Goal: Task Accomplishment & Management: Use online tool/utility

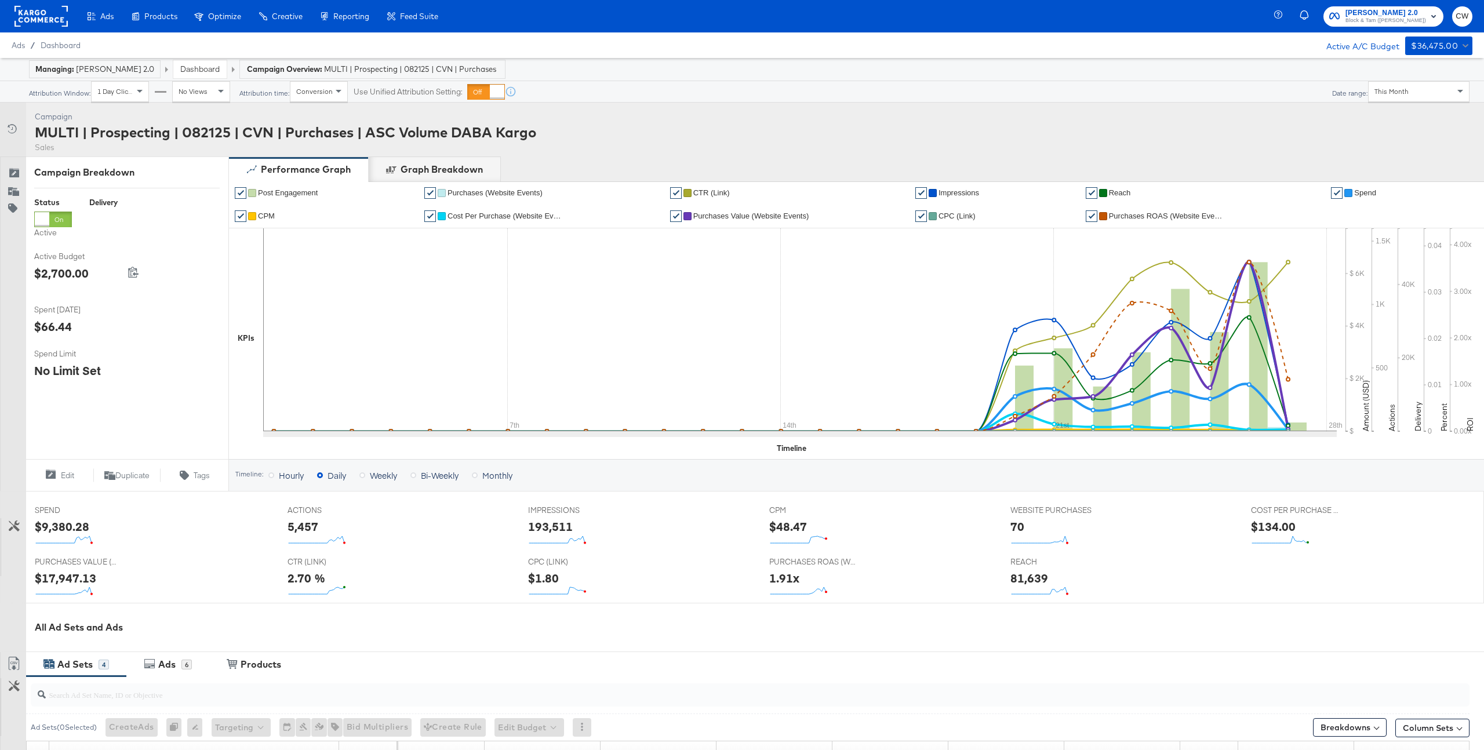
scroll to position [282, 0]
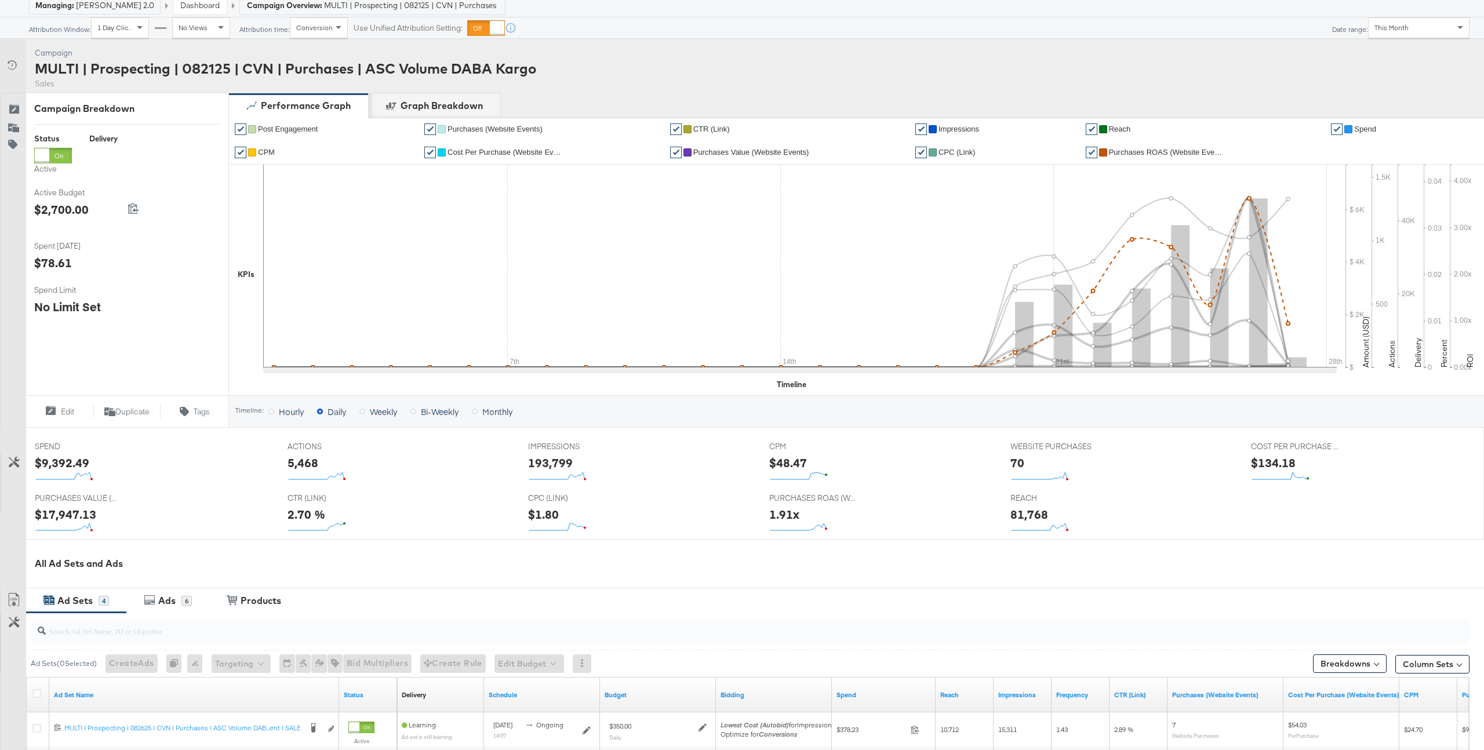
scroll to position [60, 0]
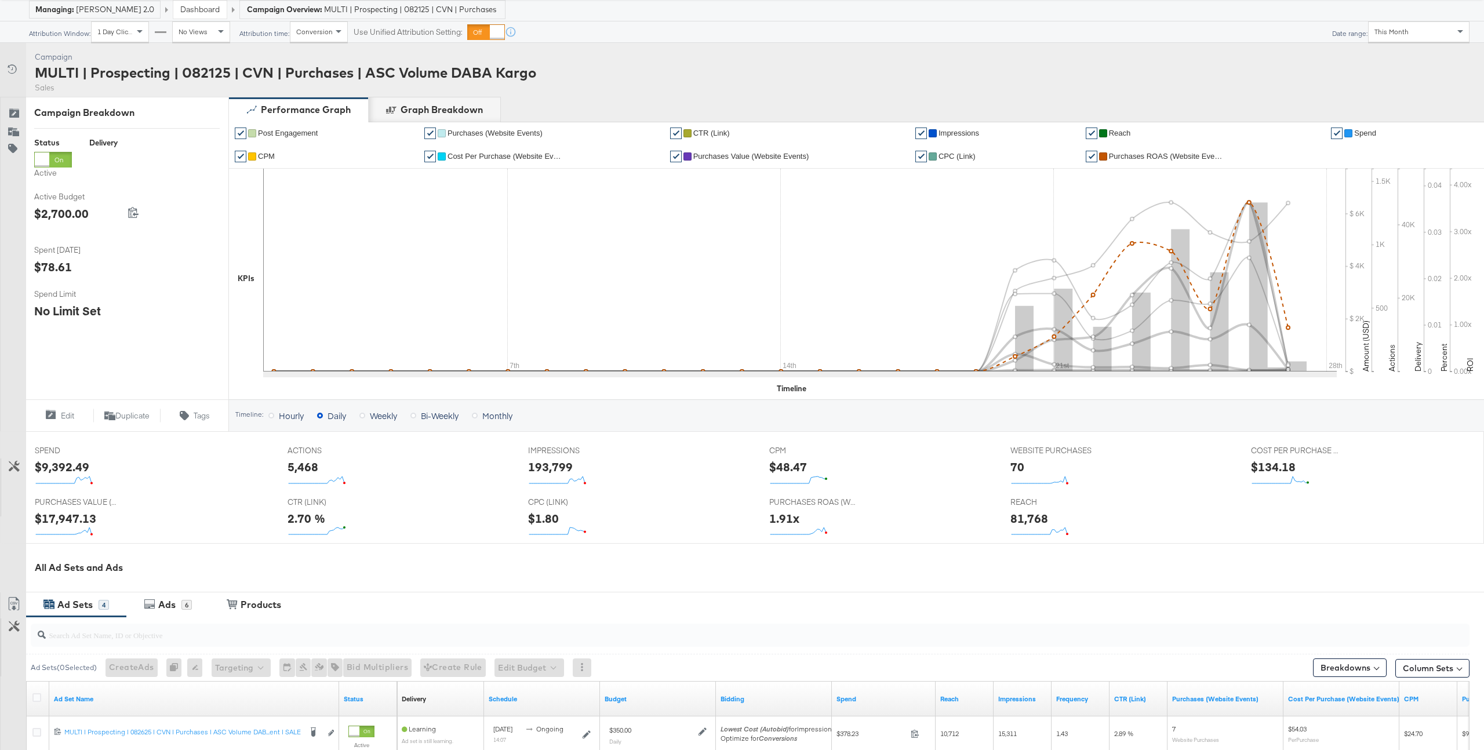
click at [1159, 152] on span "Purchases ROAS (Website Events)" at bounding box center [1167, 156] width 116 height 9
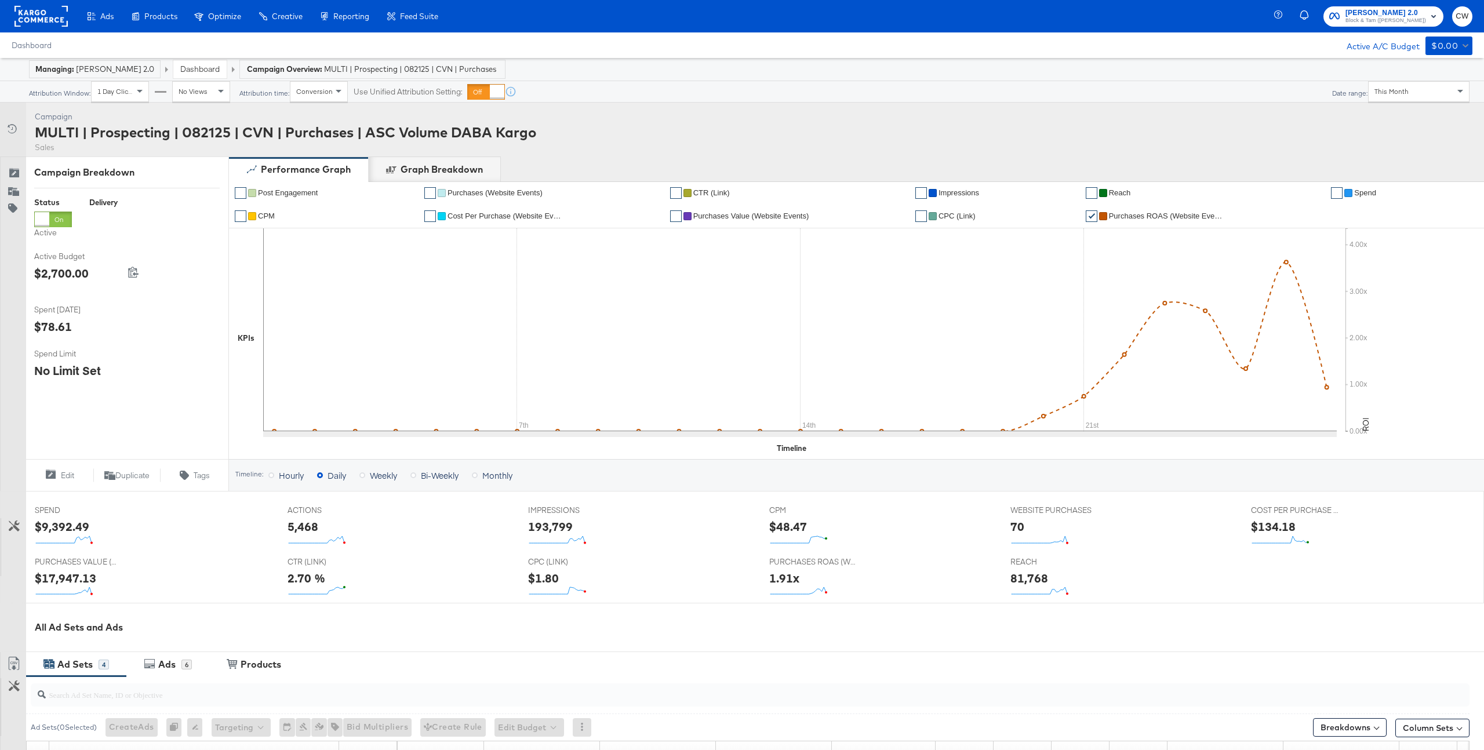
scroll to position [314, 0]
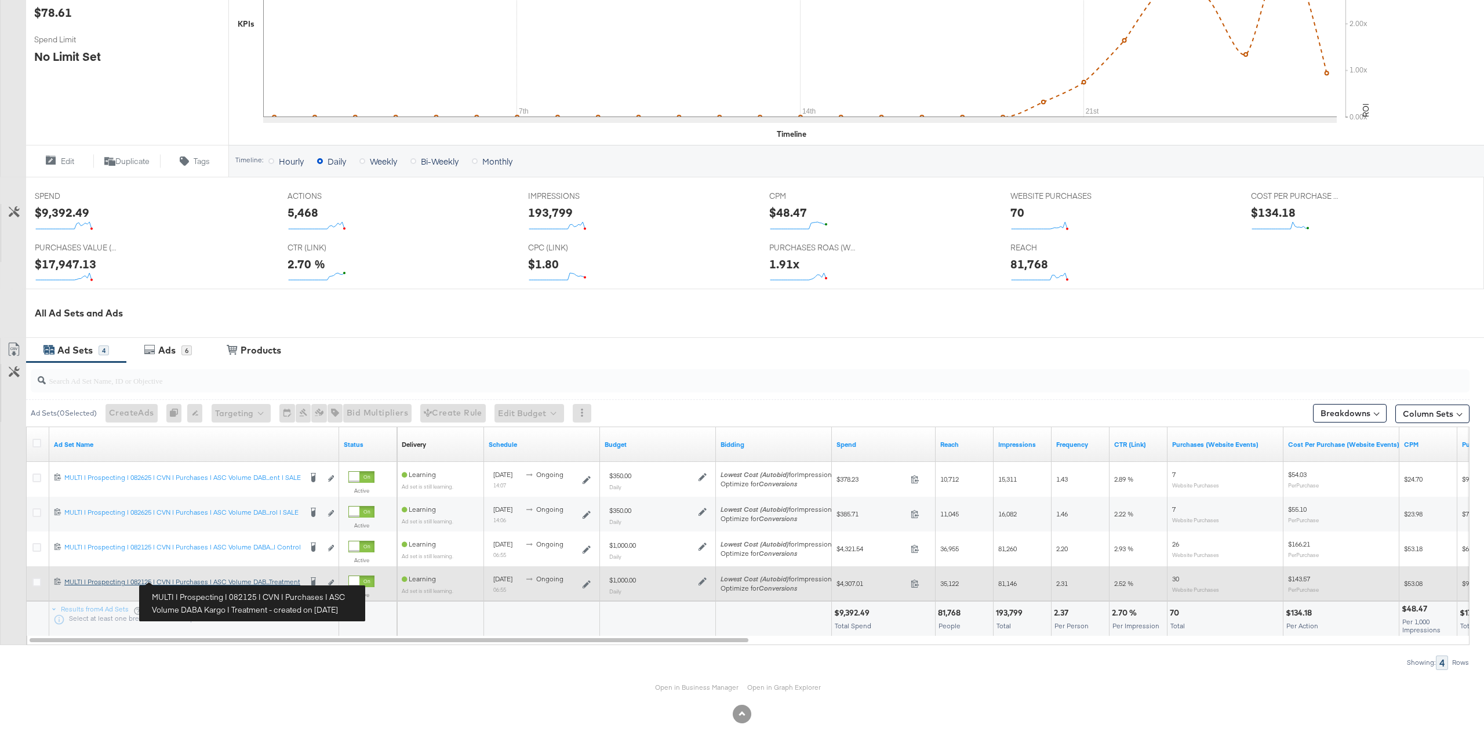
click at [285, 582] on div "MULTI | Prospecting | 082125 | CVN | Purchases | ASC Volume DABA Kargo | Treatm…" at bounding box center [182, 581] width 237 height 9
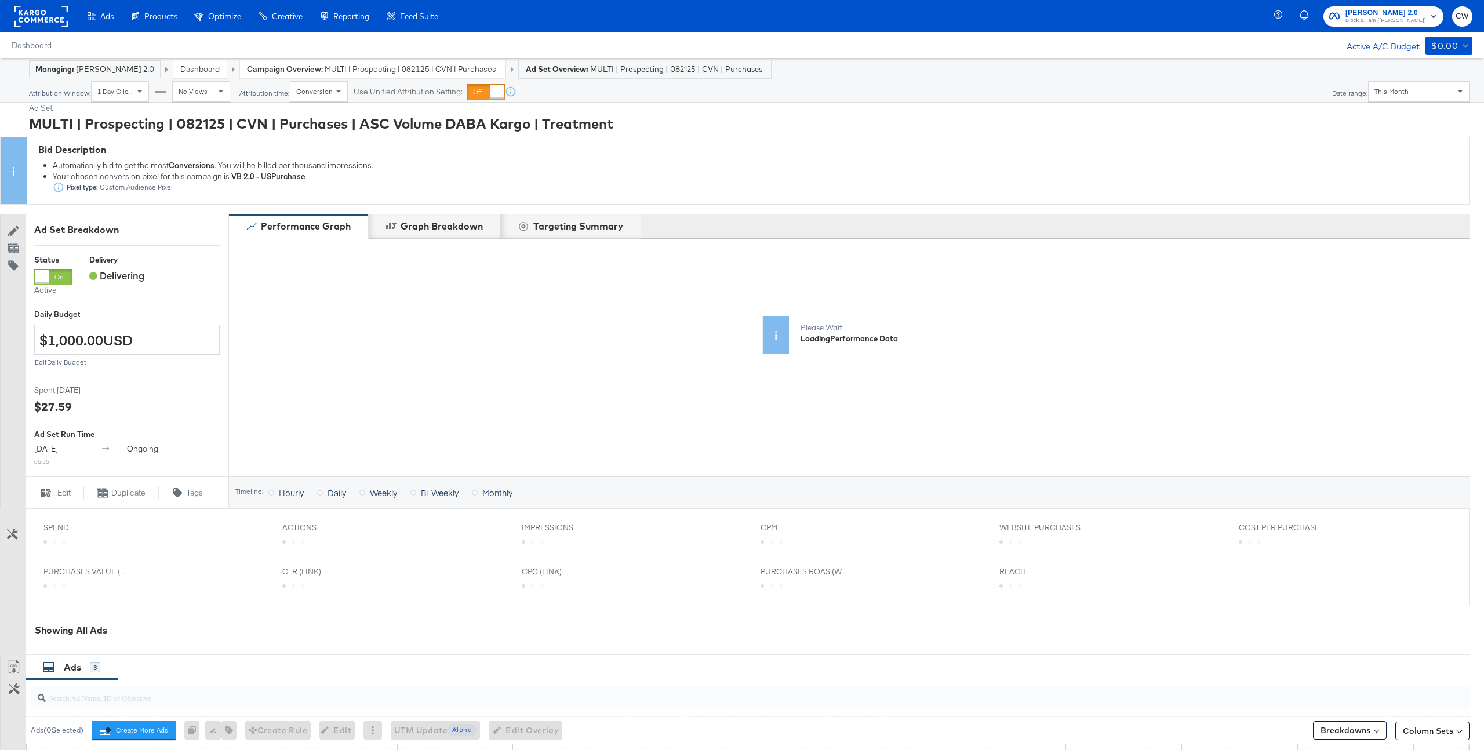
click at [1413, 90] on div "This Month" at bounding box center [1419, 92] width 100 height 20
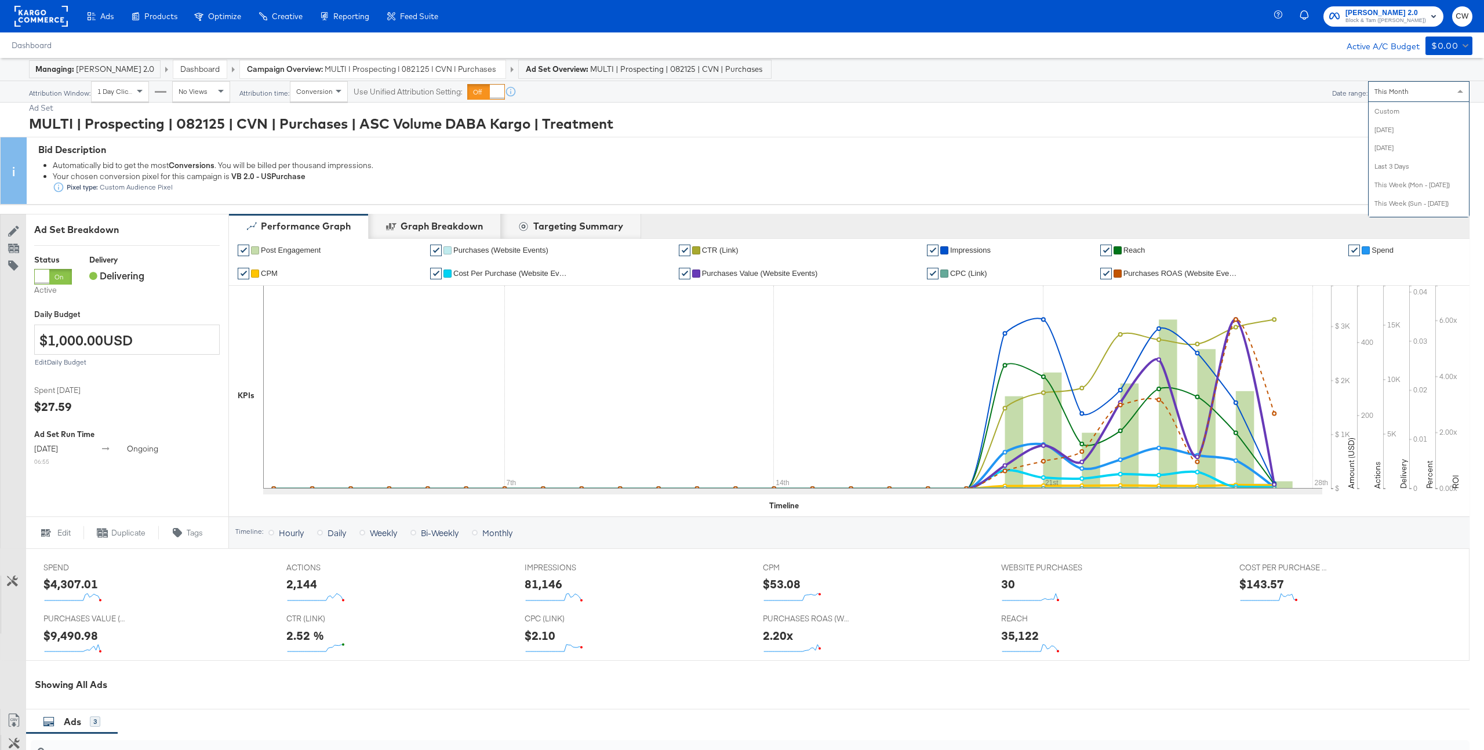
scroll to position [198, 0]
click at [1154, 140] on div "Bid Description Automatically bid to get the most Conversions . You will be bil…" at bounding box center [748, 170] width 1442 height 67
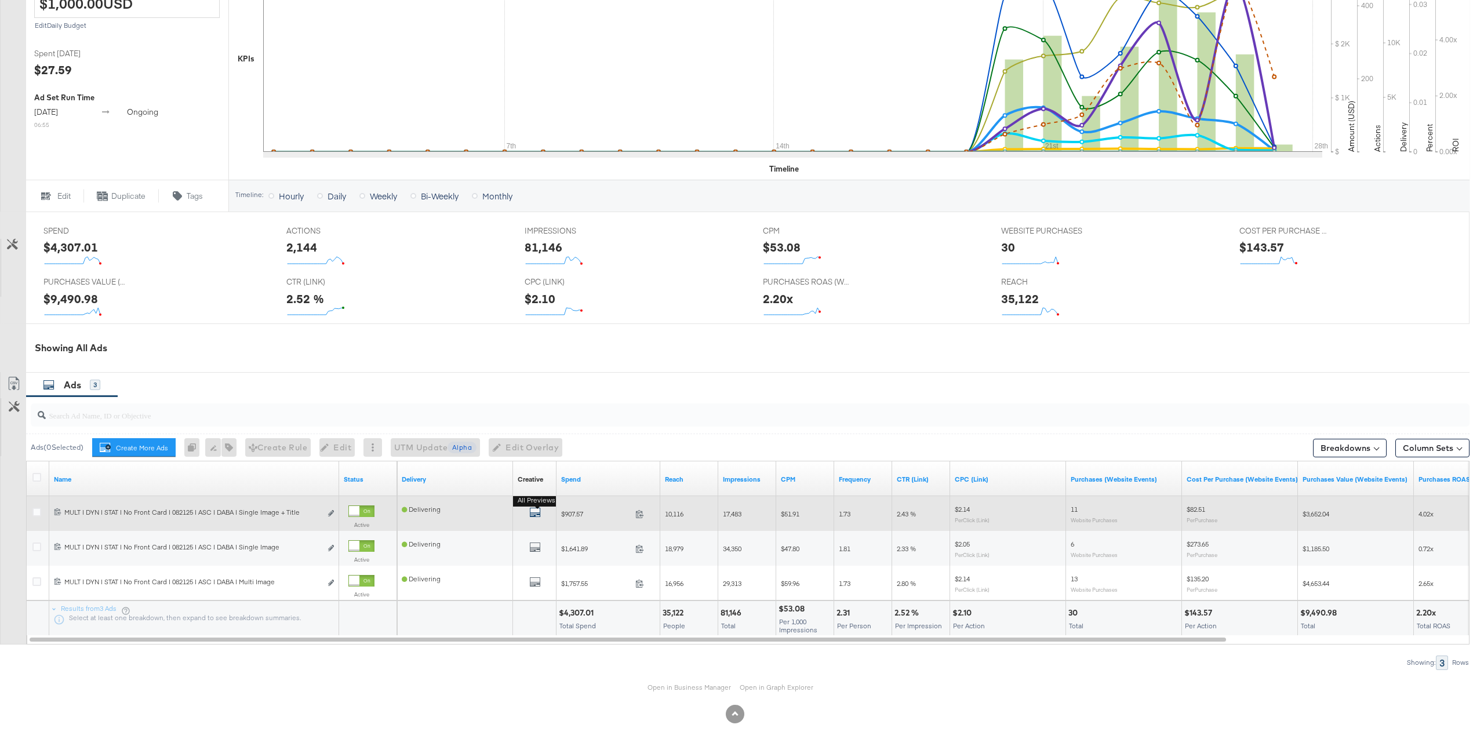
click at [537, 516] on icon "default" at bounding box center [535, 513] width 12 height 12
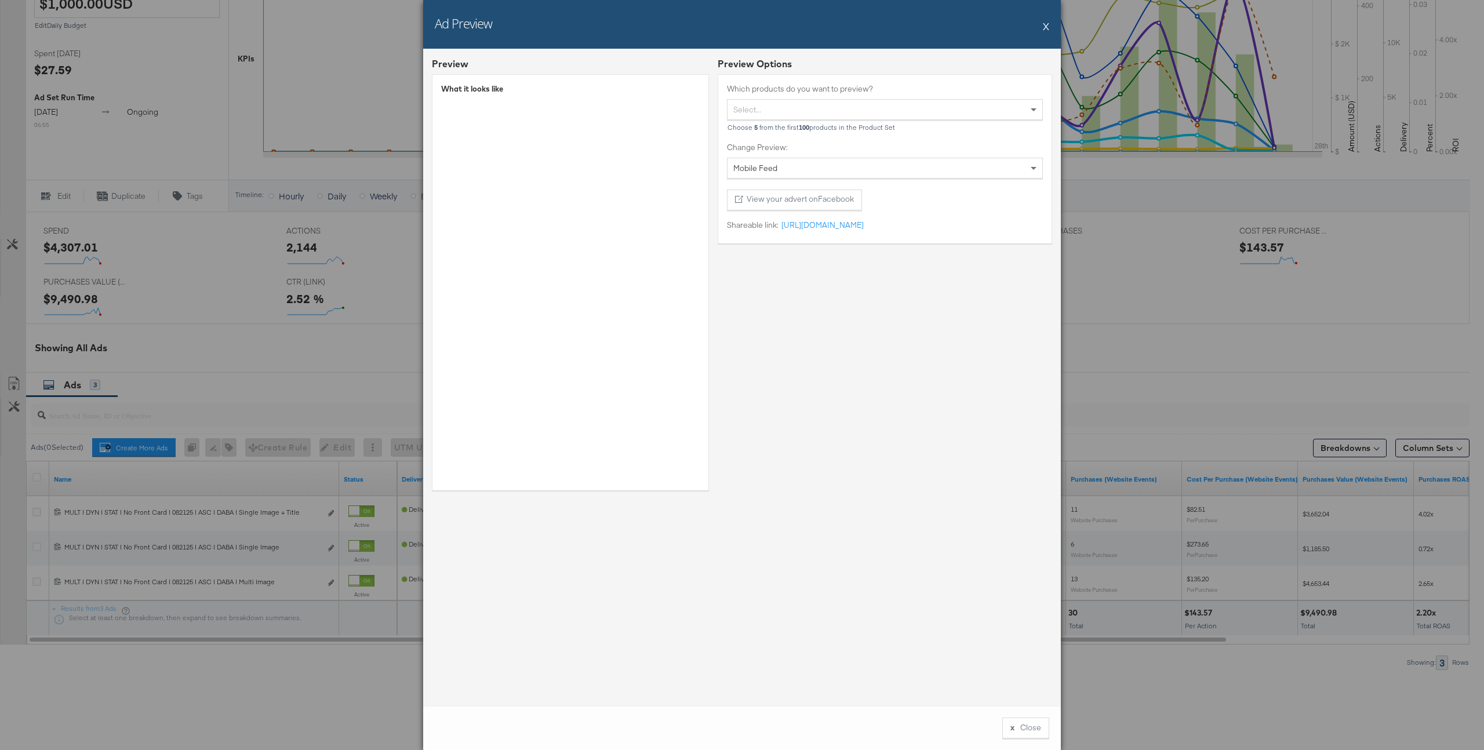
click at [1045, 28] on button "X" at bounding box center [1046, 25] width 6 height 23
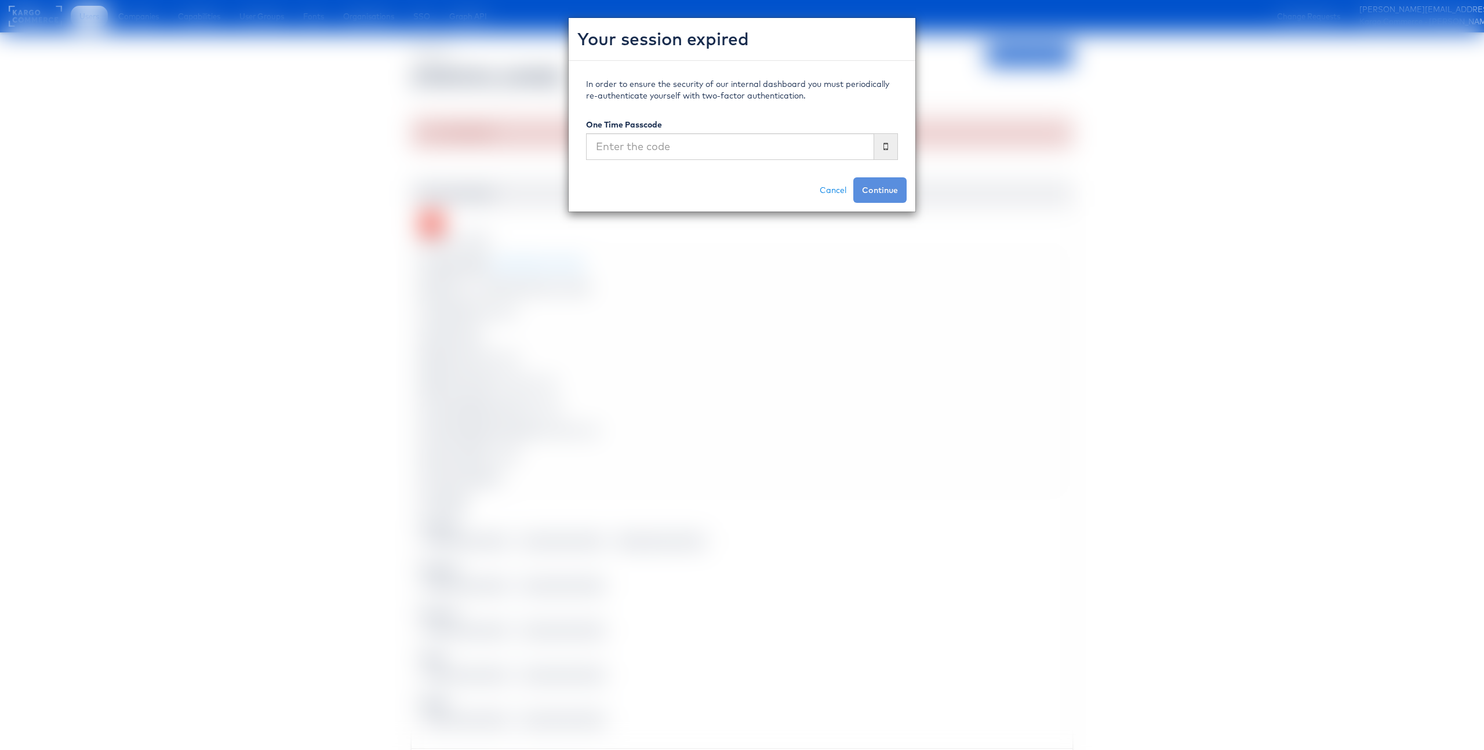
scroll to position [1289, 0]
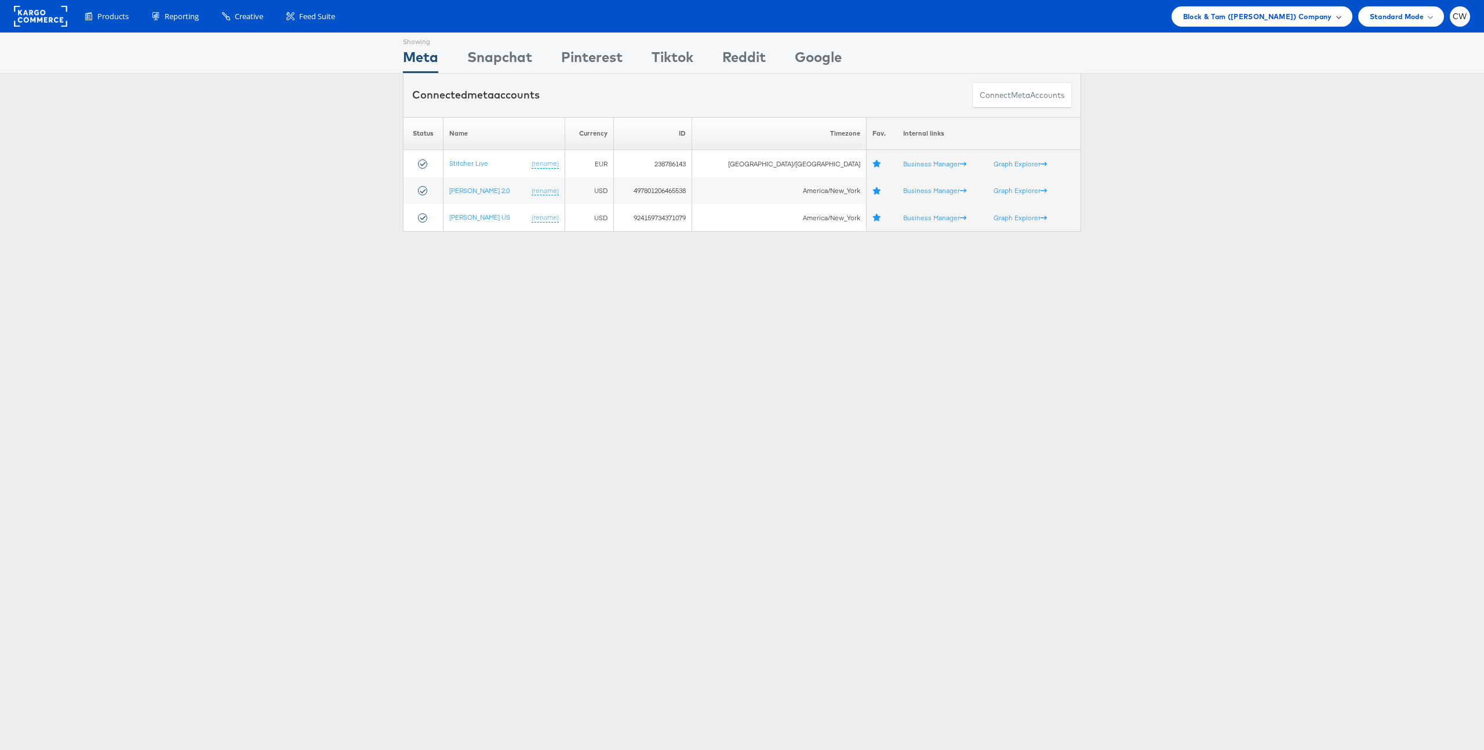
click at [1217, 17] on span "Block & Tam (Veronica Beard) Company" at bounding box center [1257, 16] width 149 height 12
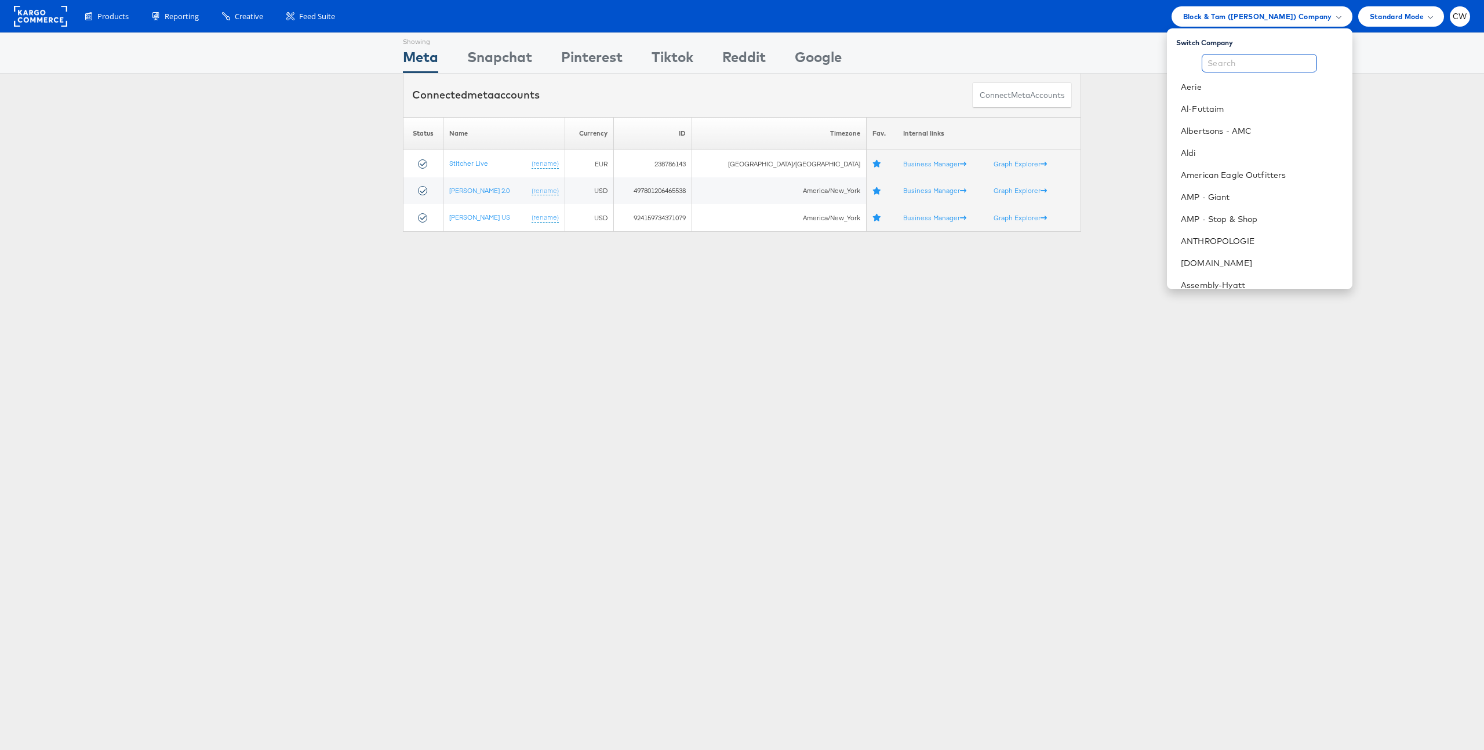
click at [1222, 66] on input "text" at bounding box center [1259, 63] width 115 height 19
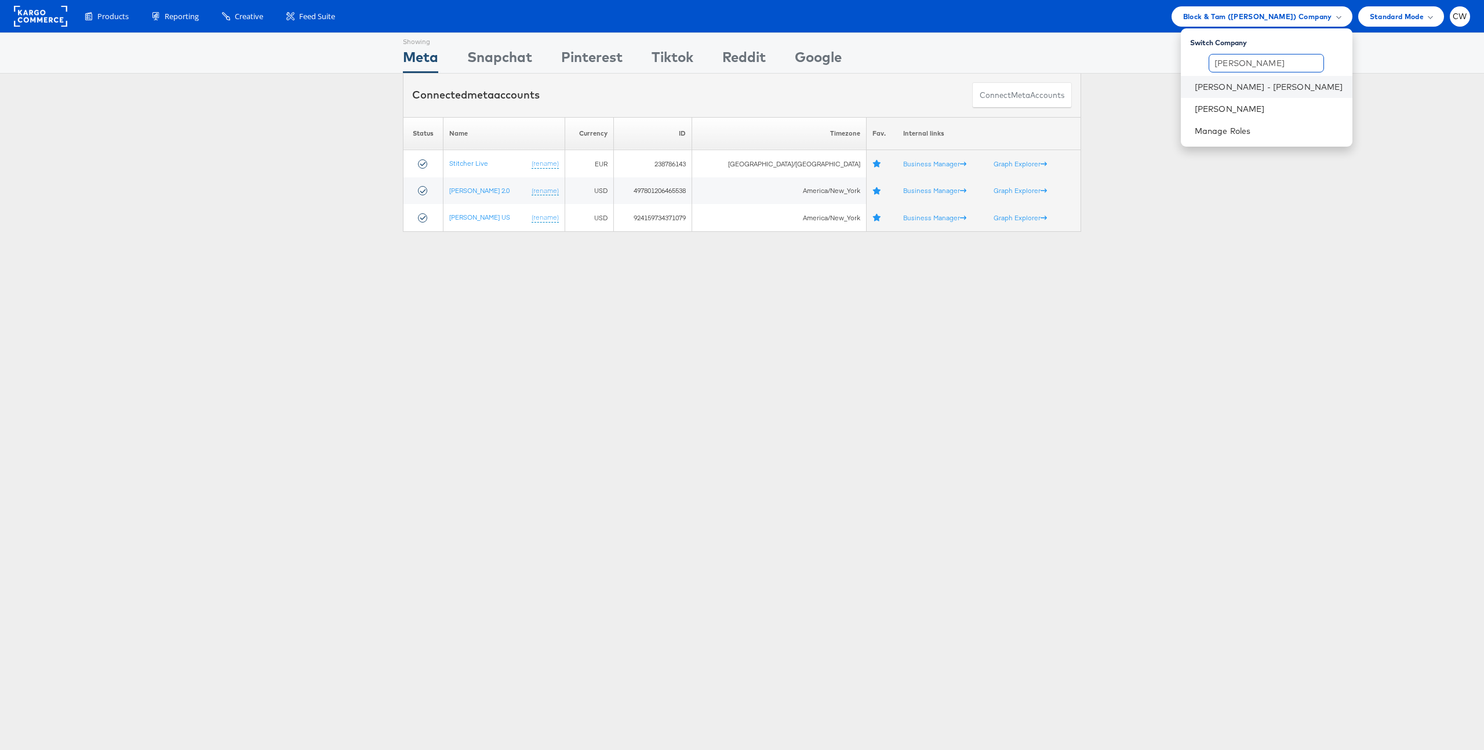
type input "mason"
click at [1294, 92] on li "[PERSON_NAME] - [PERSON_NAME]" at bounding box center [1267, 87] width 172 height 22
click at [1312, 82] on link "[PERSON_NAME] - [PERSON_NAME]" at bounding box center [1269, 87] width 148 height 12
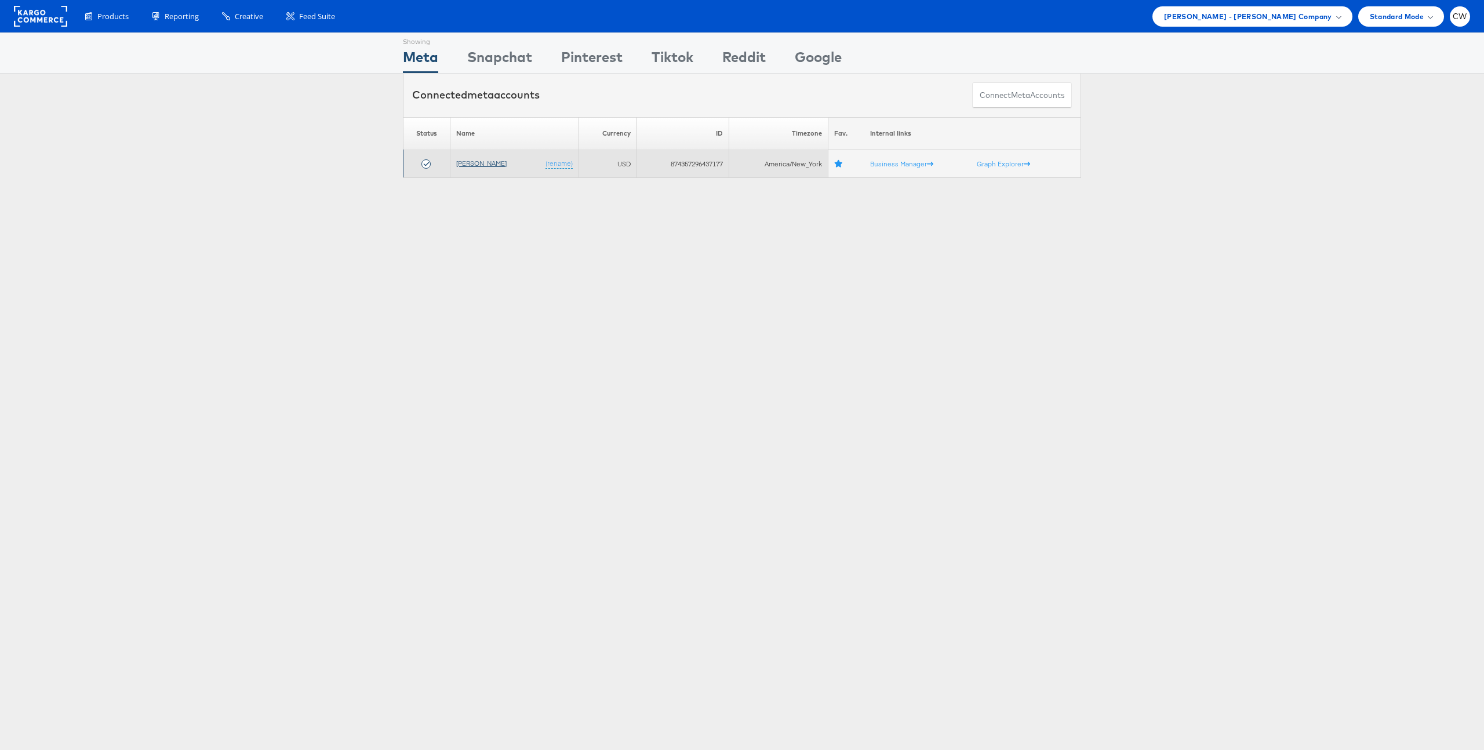
click at [475, 162] on link "Alexis Bittar" at bounding box center [481, 163] width 50 height 9
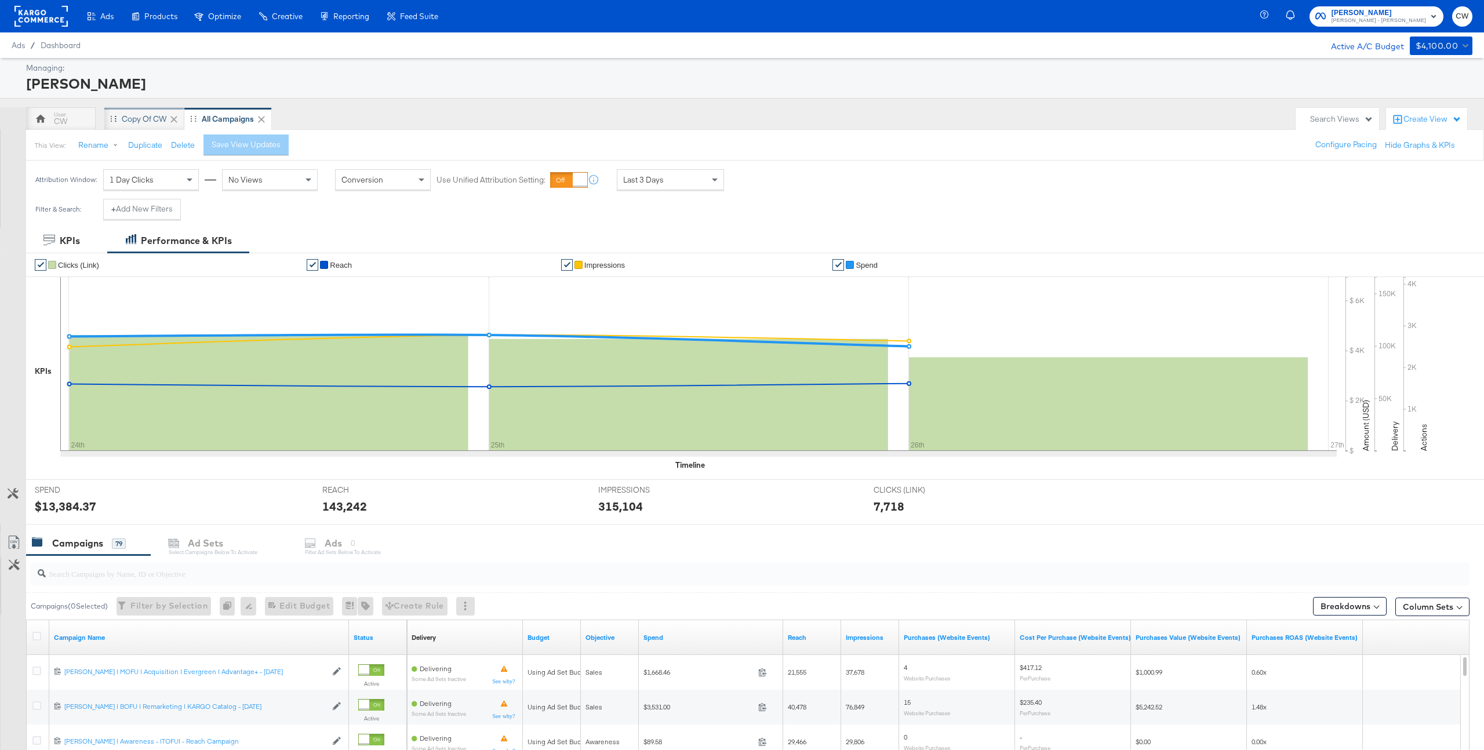
click at [151, 125] on div "Copy of CW" at bounding box center [144, 118] width 80 height 23
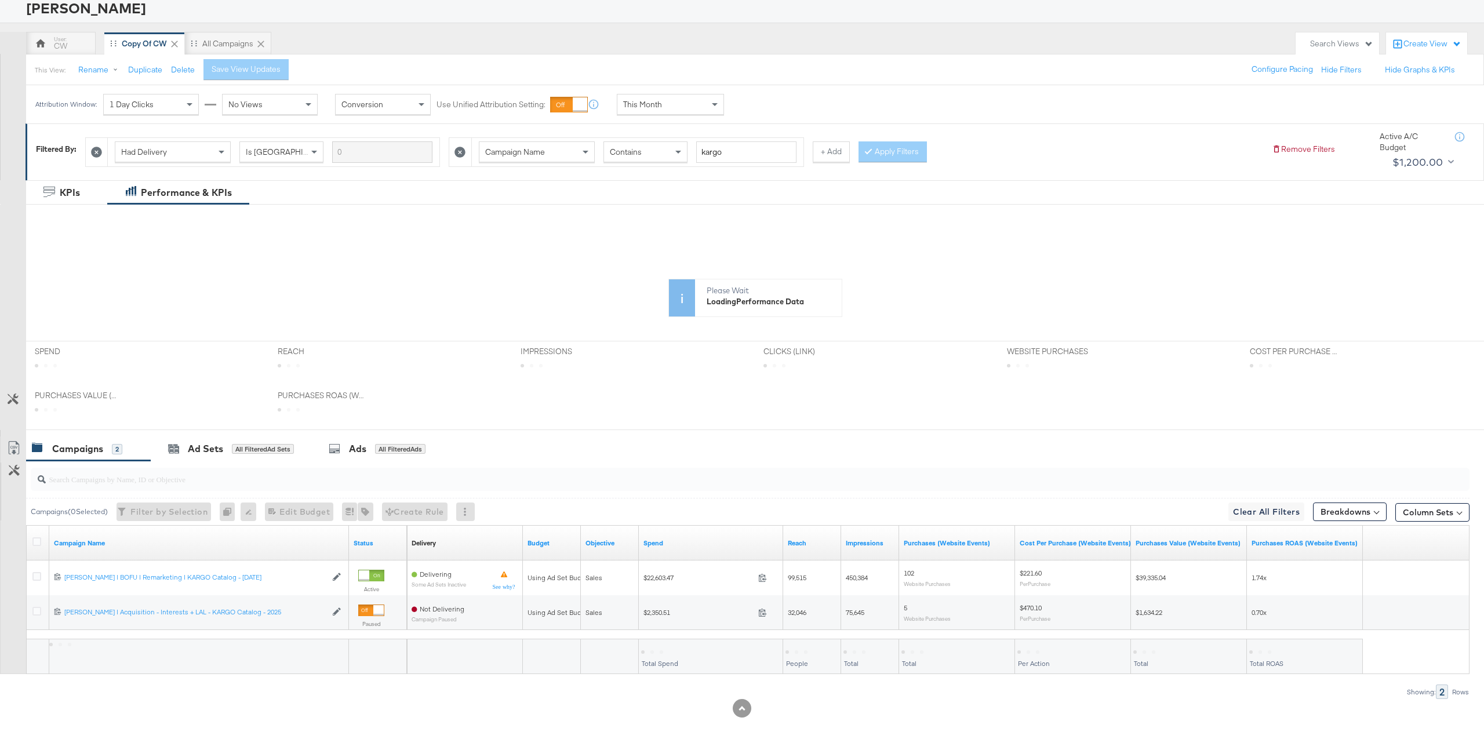
scroll to position [75, 0]
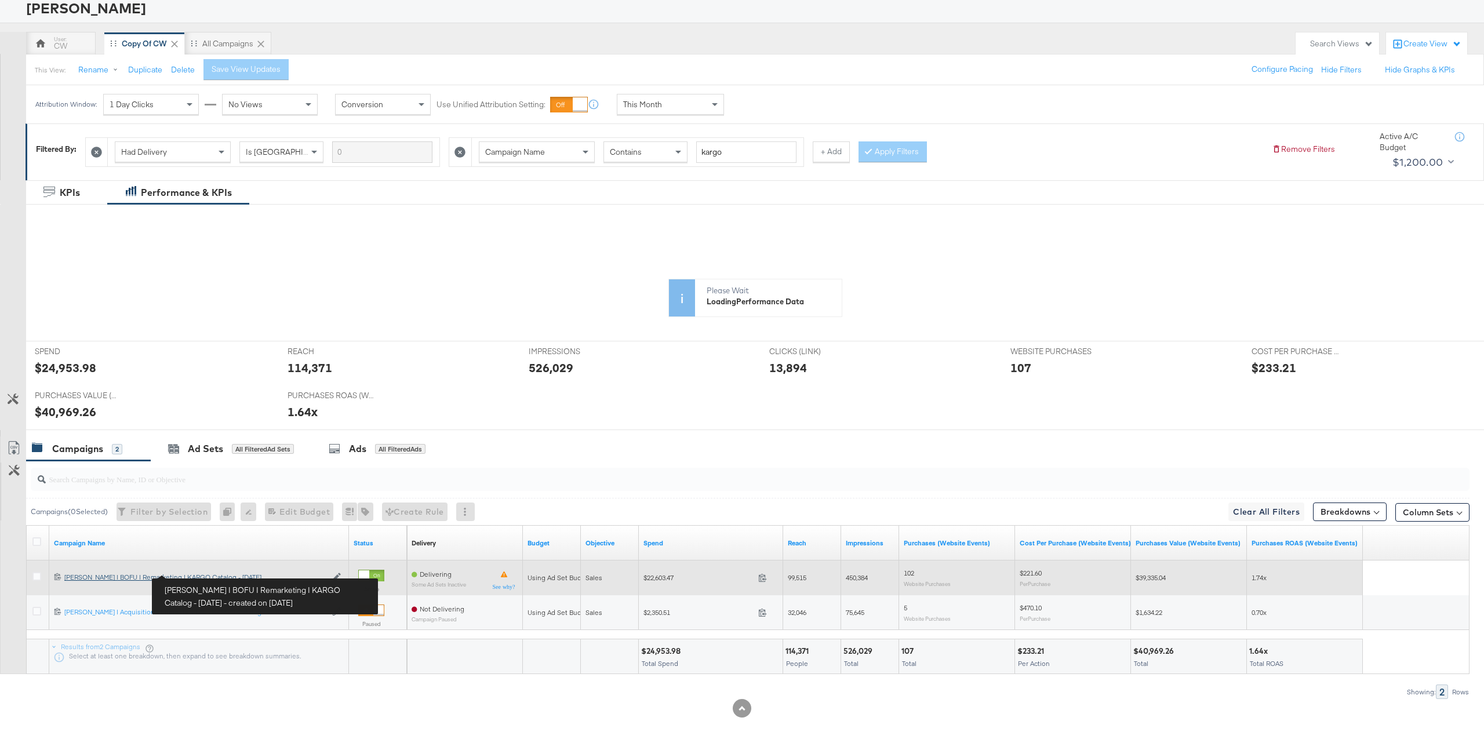
click at [215, 575] on div "Campaigns ( 0 Selected) Filter by Selection Filter 0 campaigns 0 Rename 0 campa…" at bounding box center [735, 580] width 1470 height 238
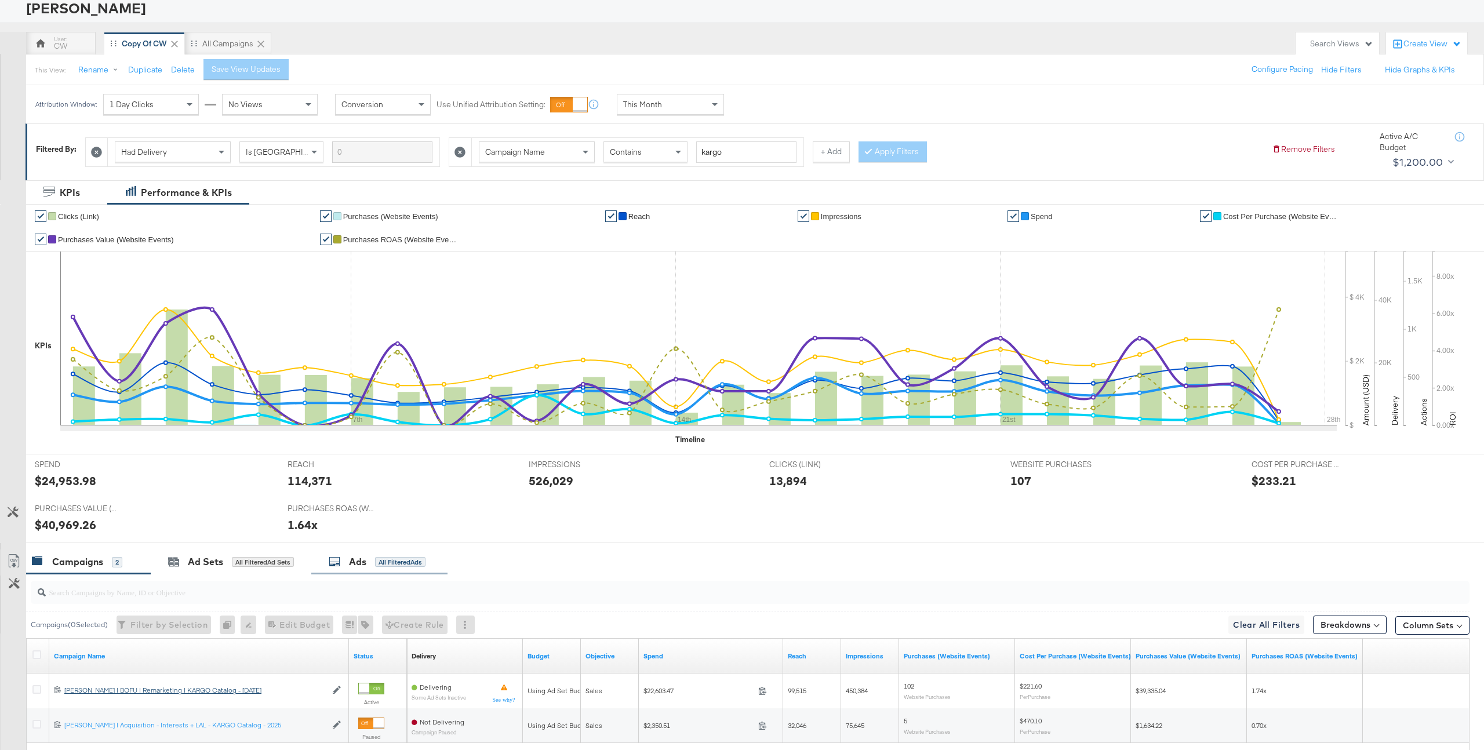
scroll to position [175, 0]
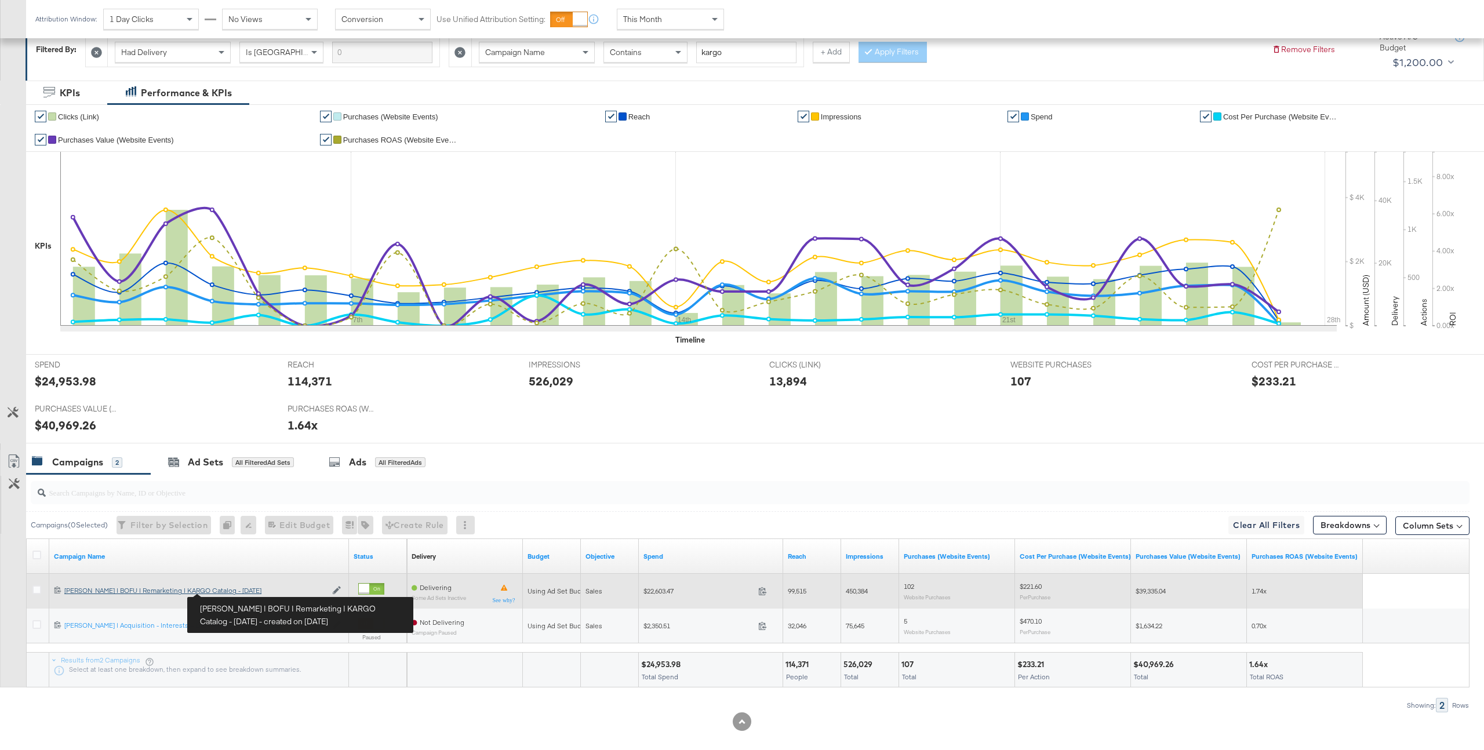
click at [231, 592] on div "[PERSON_NAME] | BOFU | Remarketing | KARGO Catalog - [DATE] [PERSON_NAME] | BOF…" at bounding box center [195, 590] width 262 height 9
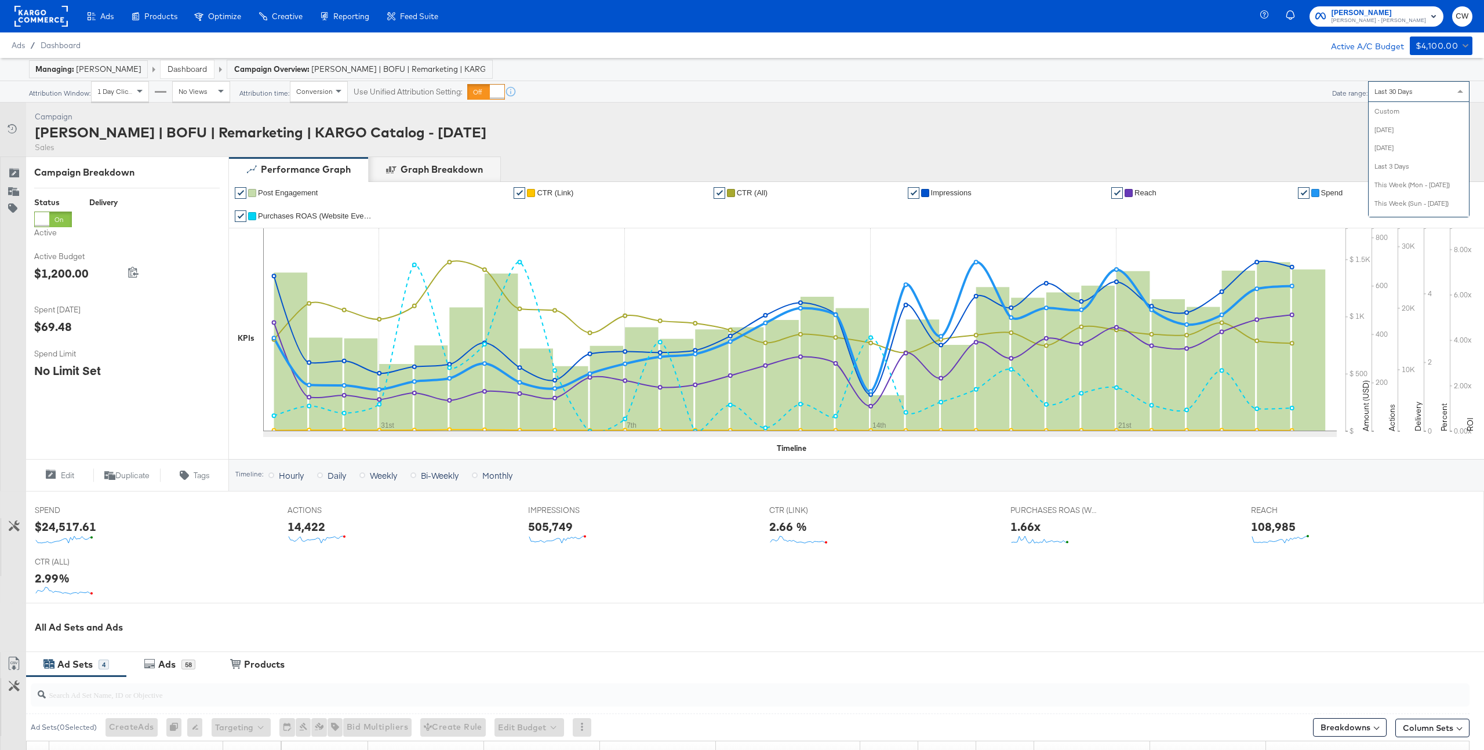
click at [1402, 97] on div "Last 30 Days" at bounding box center [1419, 92] width 100 height 20
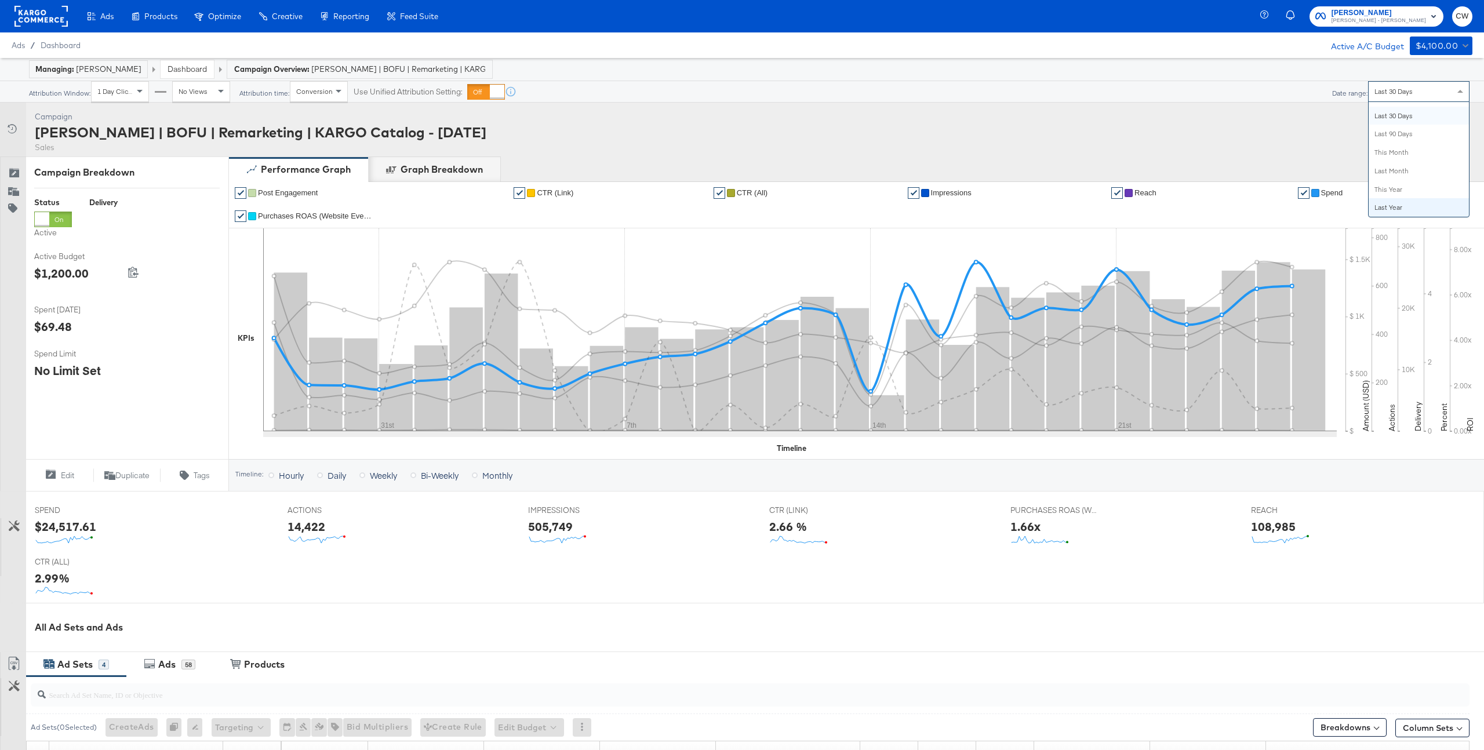
click at [1330, 194] on span "Spend" at bounding box center [1332, 192] width 22 height 9
